Goal: Task Accomplishment & Management: Use online tool/utility

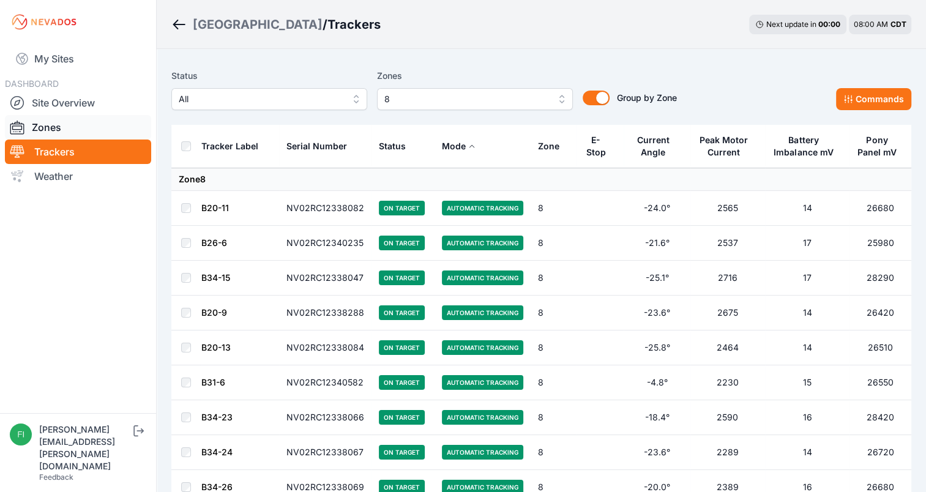
click at [83, 131] on link "Zones" at bounding box center [78, 127] width 146 height 24
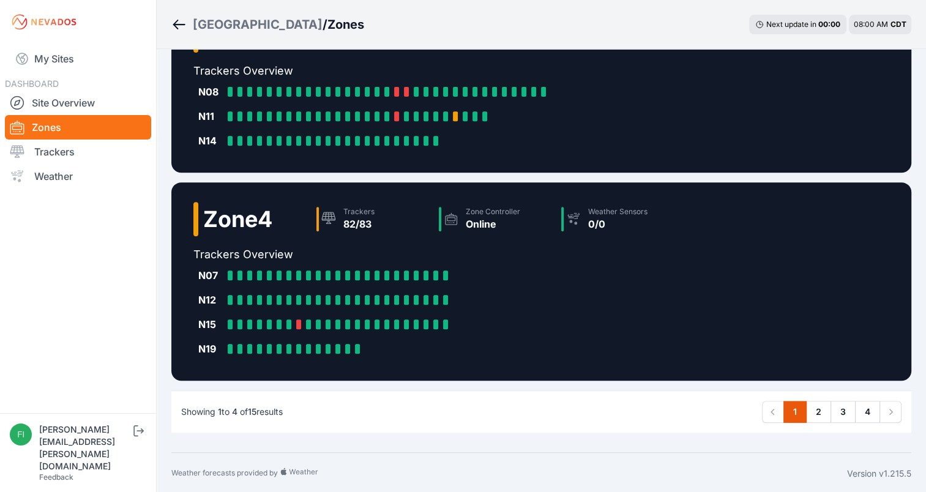
scroll to position [483, 0]
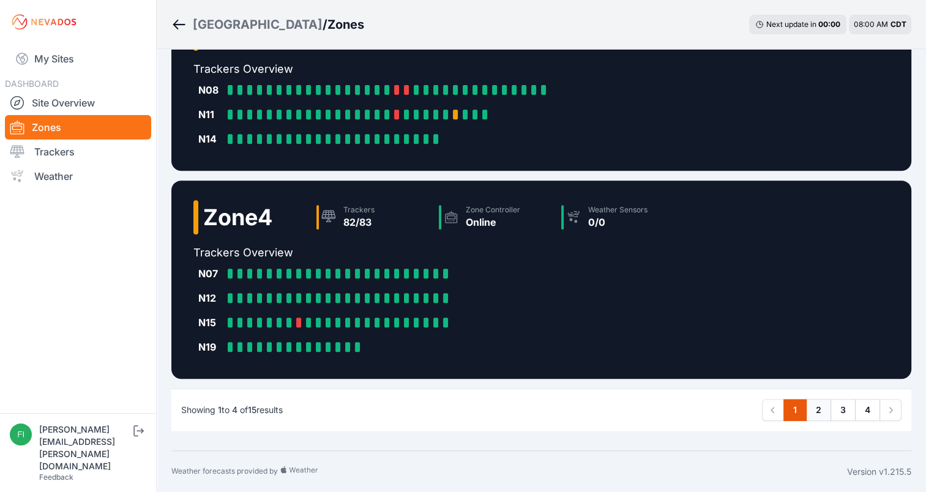
click at [821, 405] on link "2" at bounding box center [818, 410] width 25 height 22
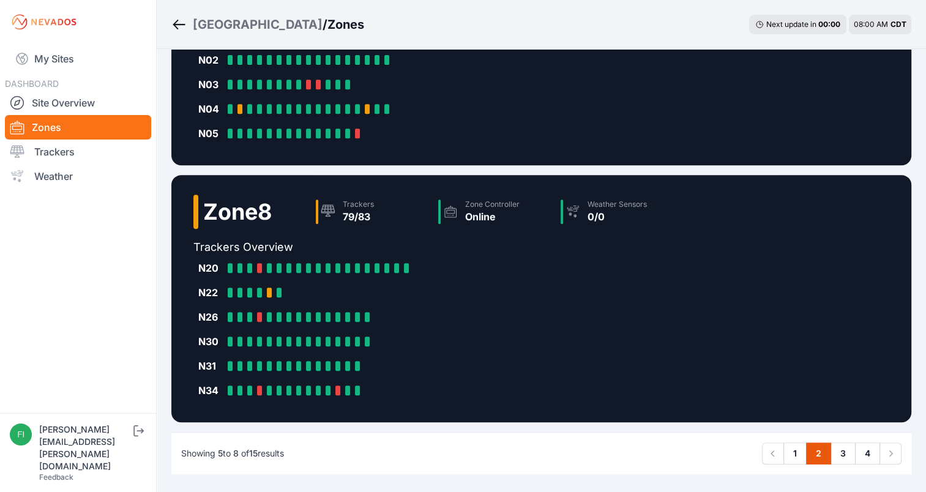
scroll to position [514, 0]
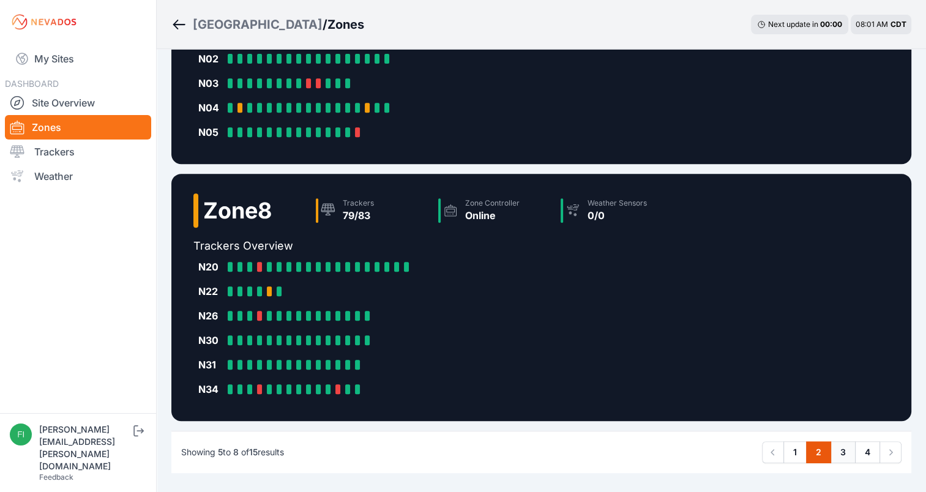
click at [845, 448] on link "3" at bounding box center [843, 452] width 25 height 22
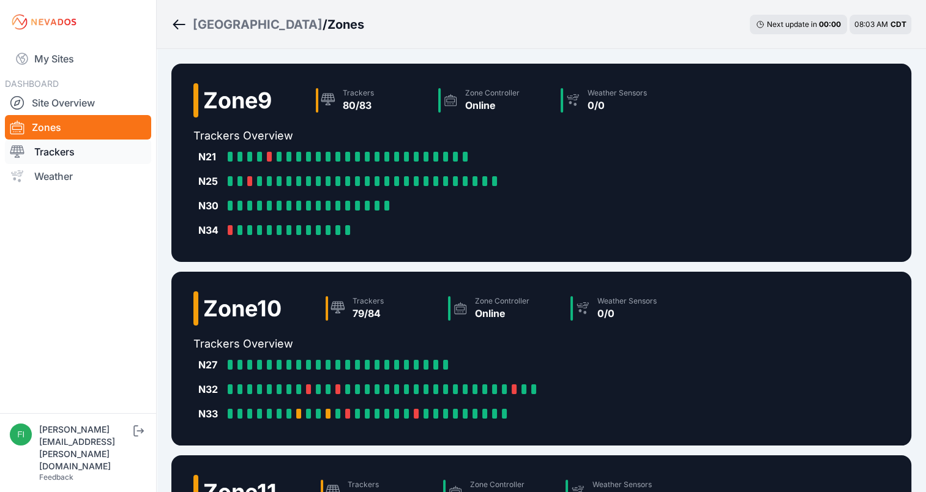
click at [97, 152] on link "Trackers" at bounding box center [78, 152] width 146 height 24
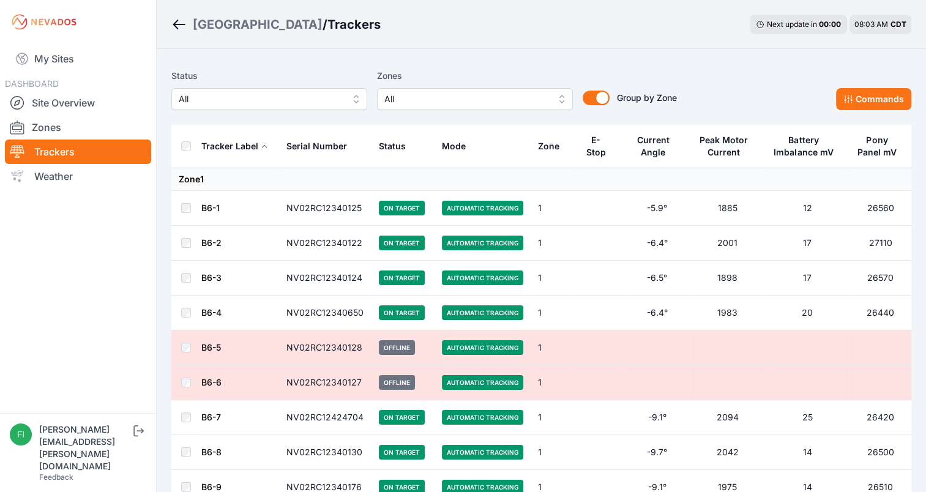
click at [504, 98] on span "All" at bounding box center [466, 99] width 164 height 15
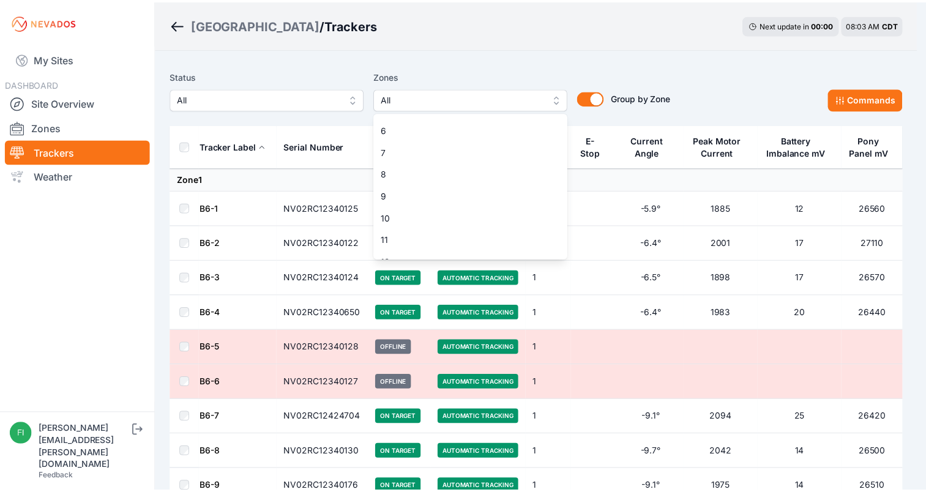
scroll to position [126, 0]
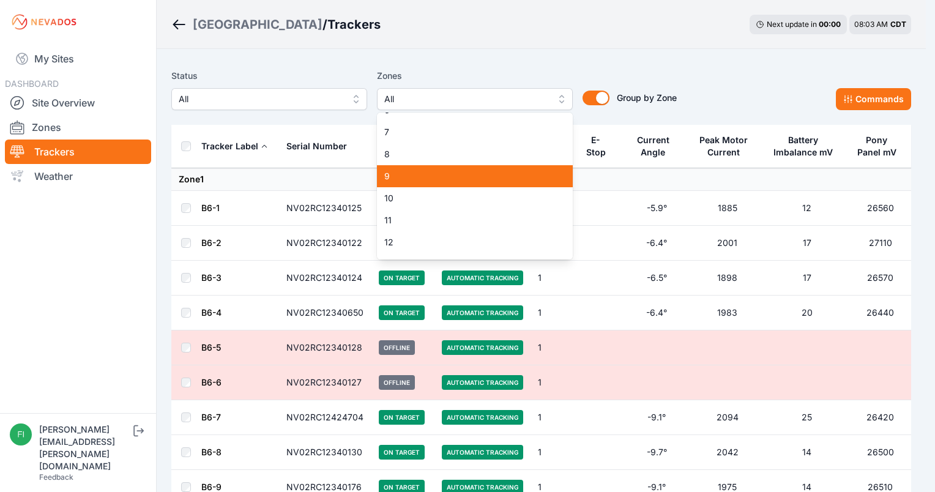
click at [511, 180] on span "9" at bounding box center [467, 176] width 166 height 12
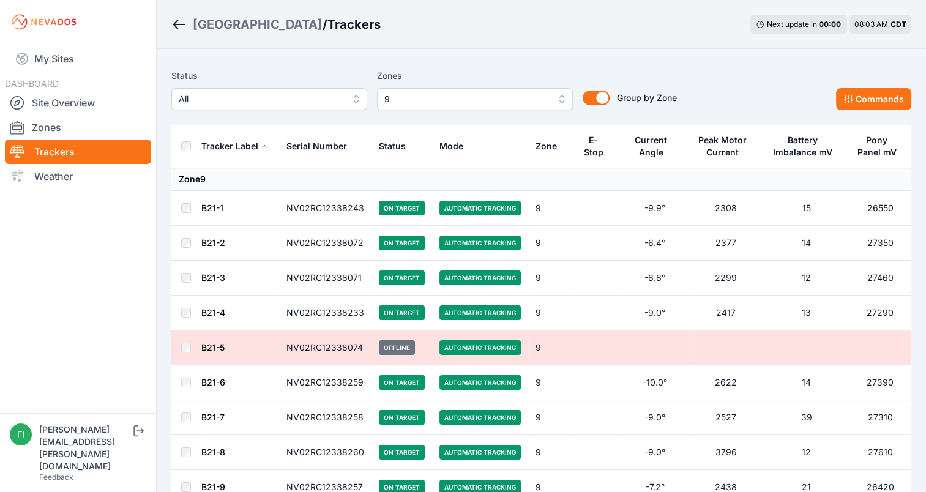
click at [539, 44] on div "Sunlight Road / Trackers Next update in 00 : 00 08:03 AM CDT" at bounding box center [541, 24] width 769 height 49
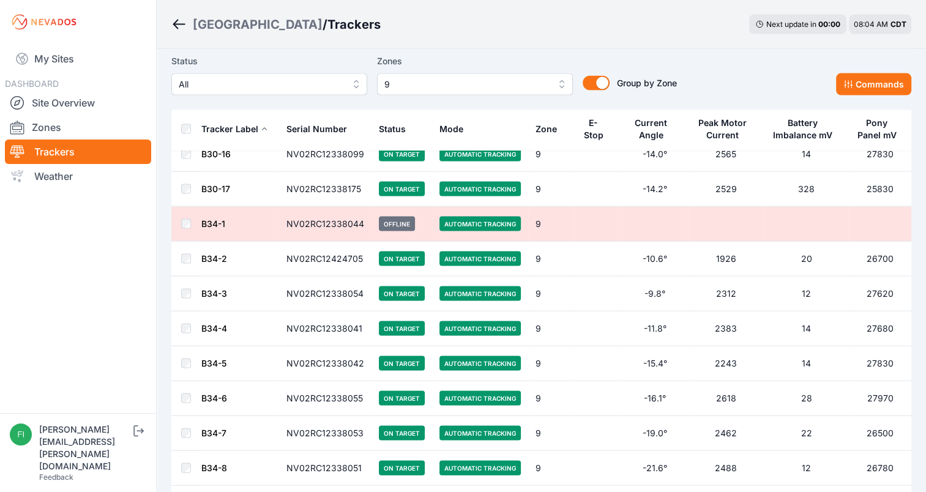
scroll to position [2420, 0]
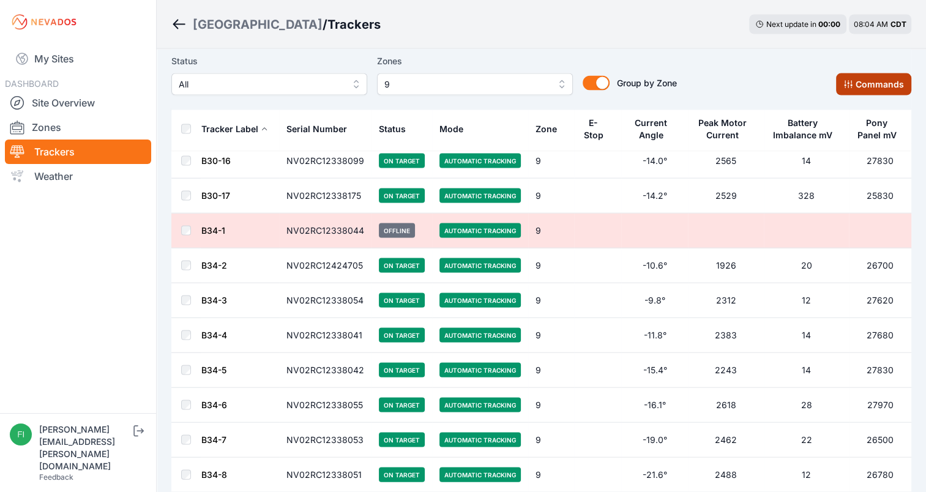
click at [861, 83] on button "Commands" at bounding box center [873, 84] width 75 height 22
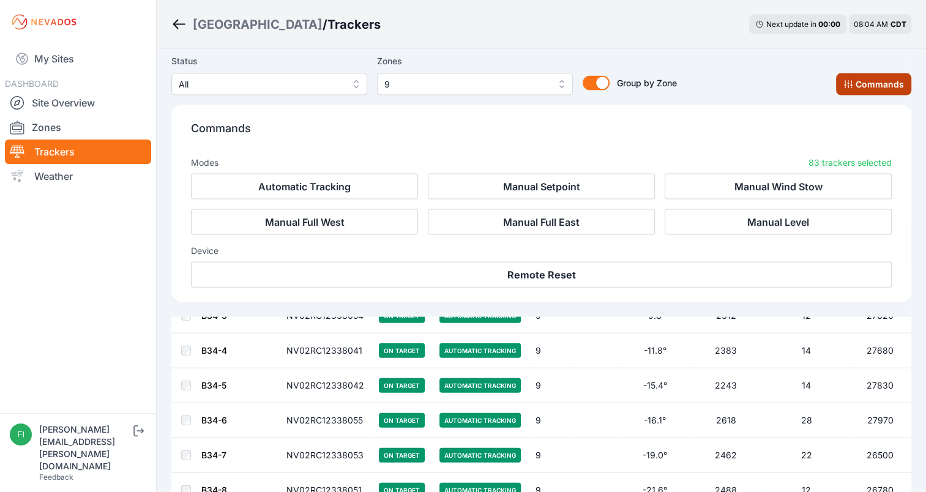
scroll to position [2626, 0]
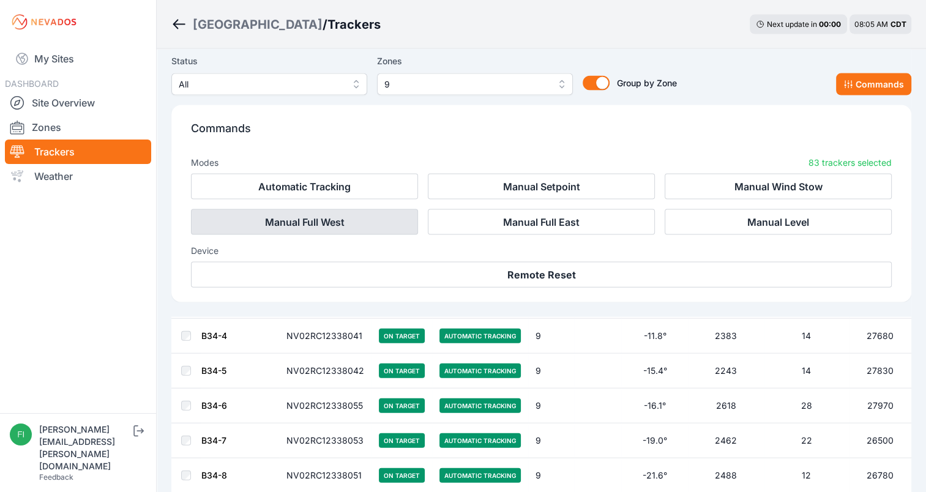
click at [357, 223] on button "Manual Full West" at bounding box center [304, 222] width 227 height 26
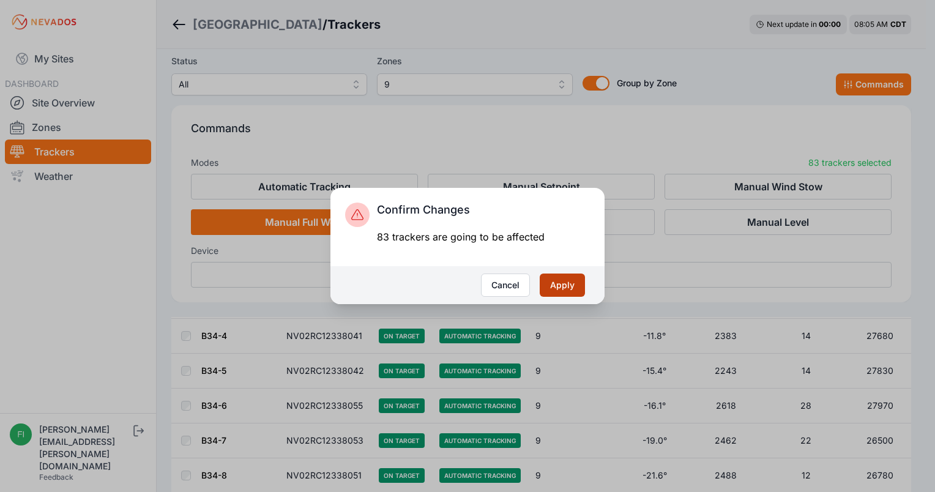
click at [546, 288] on button "Apply" at bounding box center [562, 285] width 45 height 23
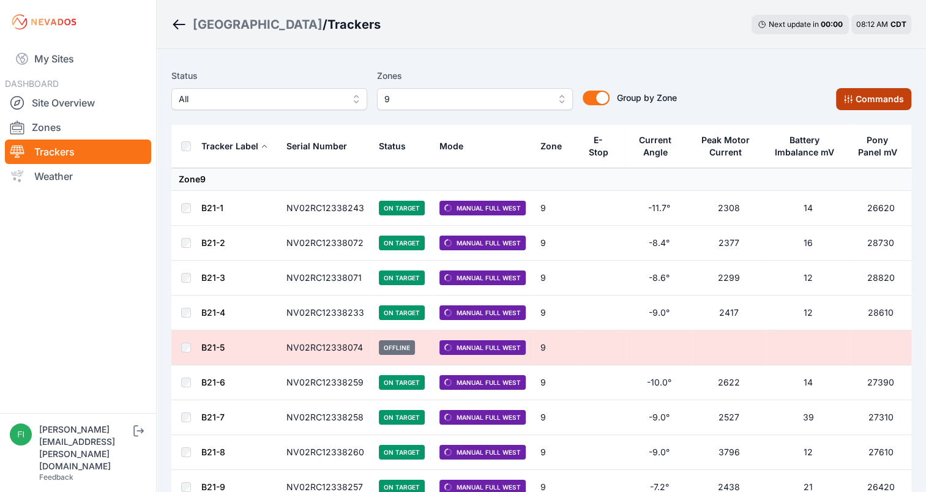
click at [874, 91] on button "Commands" at bounding box center [873, 99] width 75 height 22
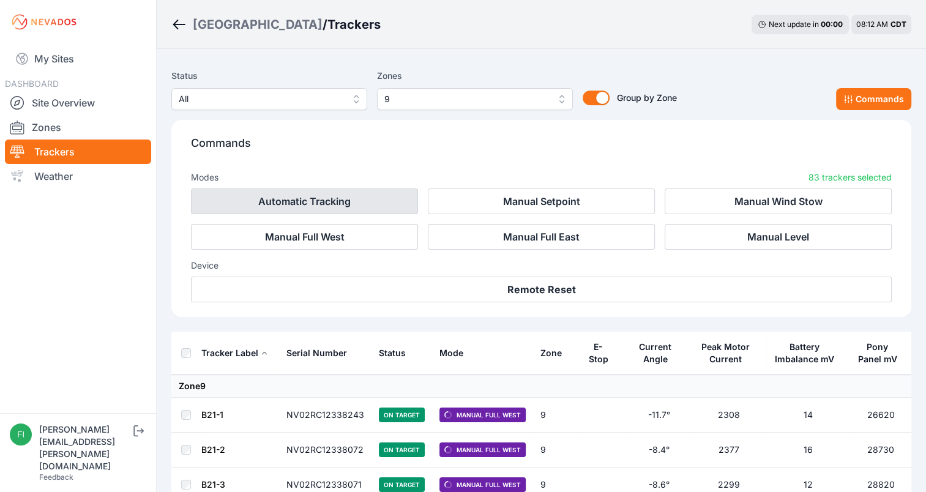
click at [400, 196] on button "Automatic Tracking" at bounding box center [304, 202] width 227 height 26
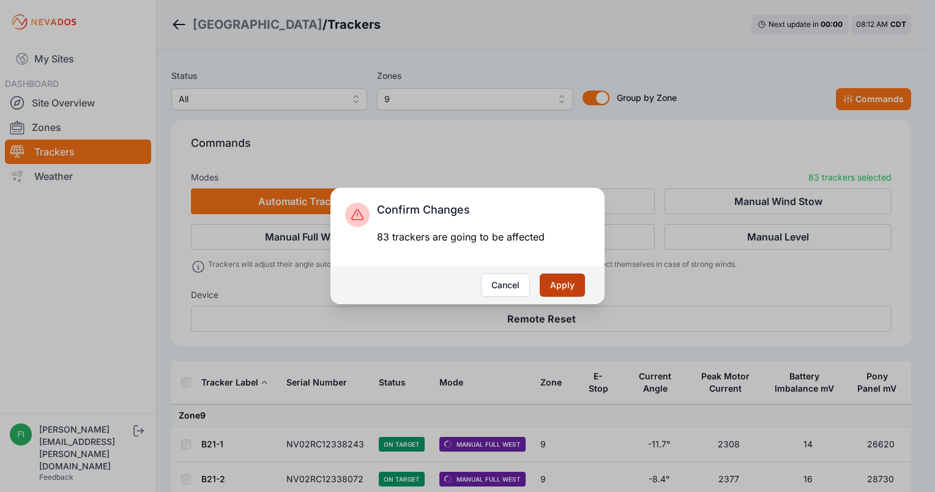
click at [565, 284] on button "Apply" at bounding box center [562, 285] width 45 height 23
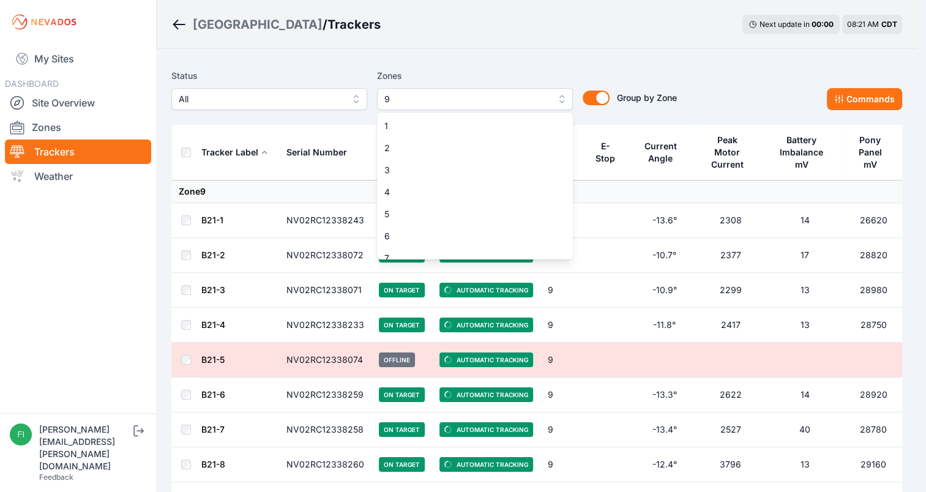
click at [548, 98] on button "9" at bounding box center [475, 99] width 196 height 22
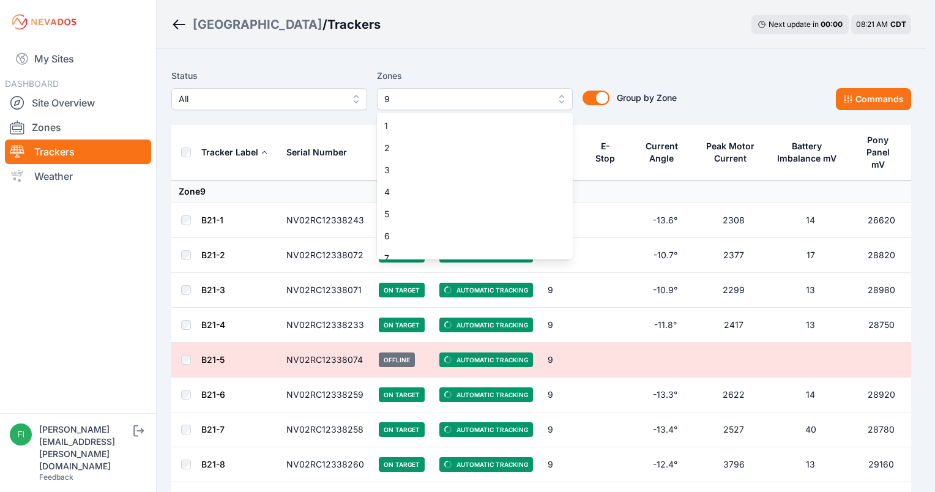
scroll to position [54, 0]
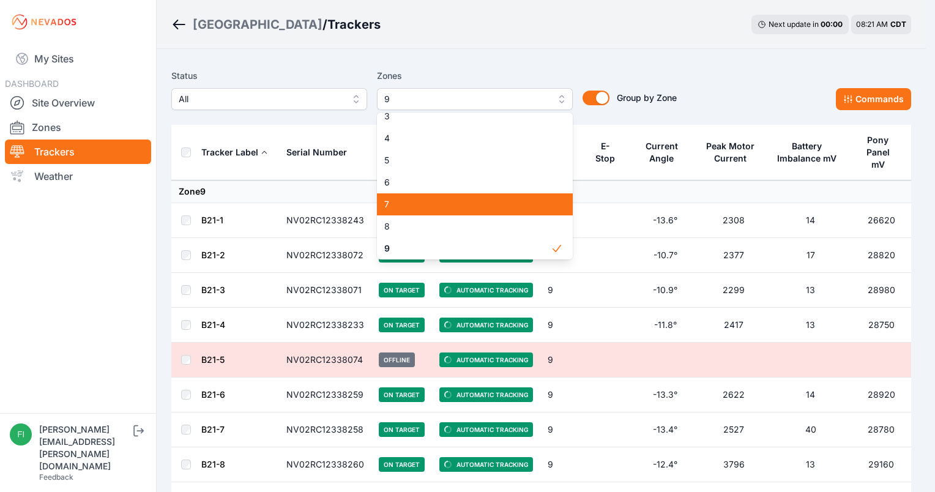
click at [490, 208] on span "7" at bounding box center [467, 204] width 166 height 12
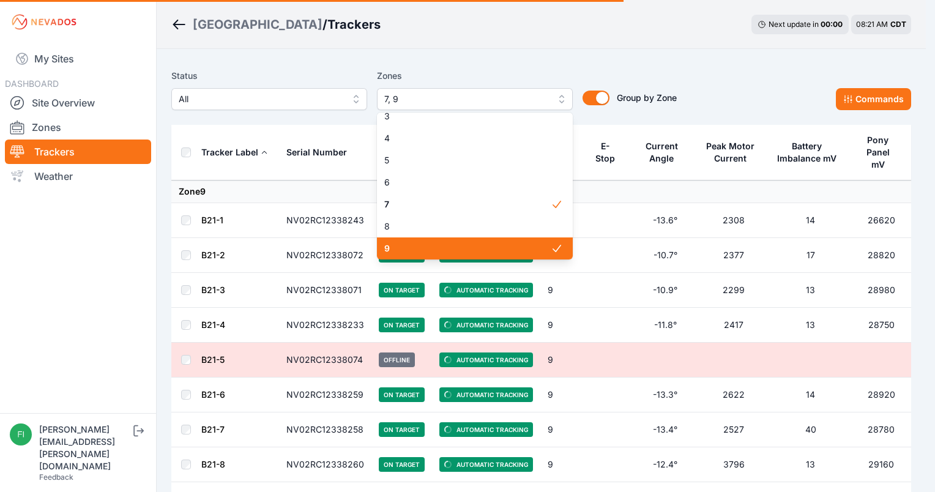
click at [491, 257] on div "9" at bounding box center [475, 248] width 196 height 22
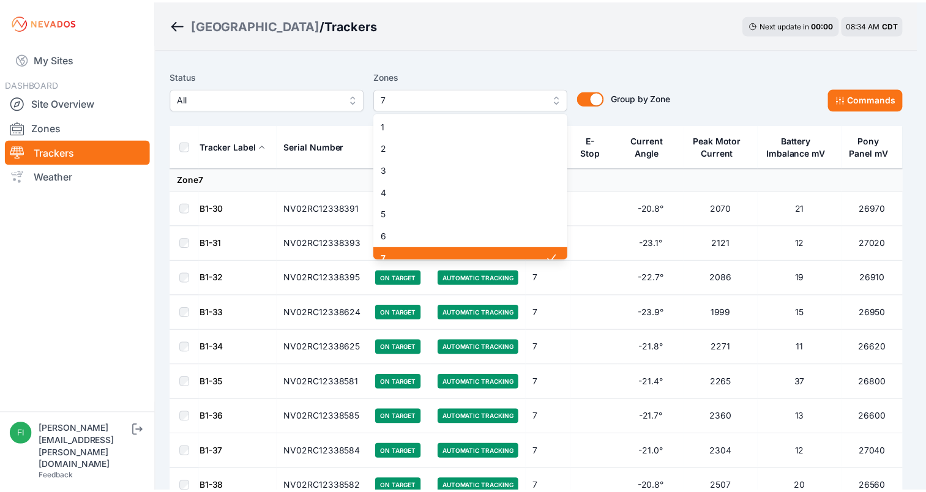
scroll to position [10, 0]
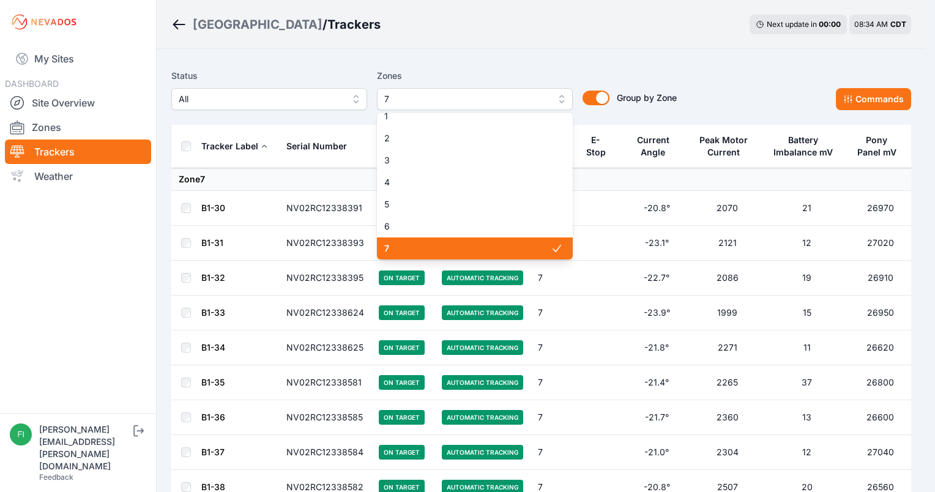
click at [544, 97] on span "7" at bounding box center [466, 99] width 164 height 15
click at [534, 241] on div "7" at bounding box center [475, 248] width 196 height 22
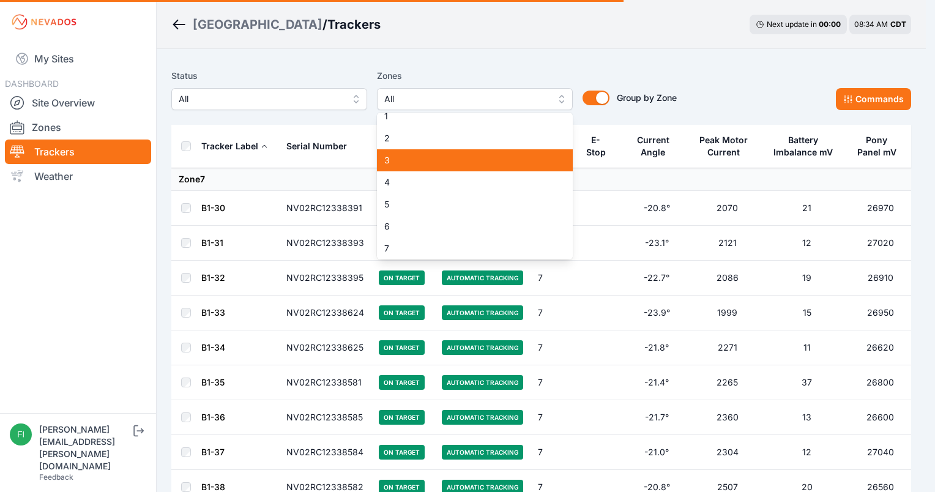
click at [495, 158] on span "3" at bounding box center [467, 160] width 166 height 12
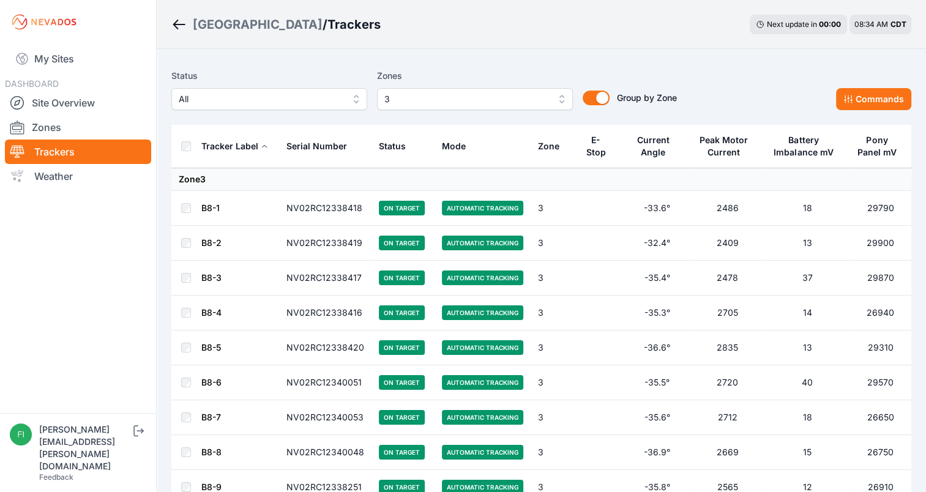
click at [523, 47] on div "Sunlight Road / Trackers Next update in 00 : 00 08:34 AM CDT" at bounding box center [541, 24] width 769 height 49
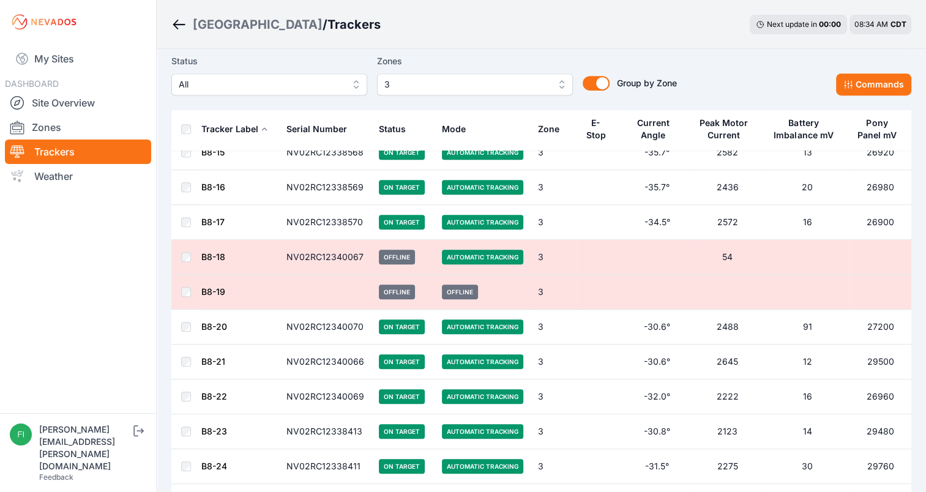
scroll to position [537, 0]
